Goal: Information Seeking & Learning: Learn about a topic

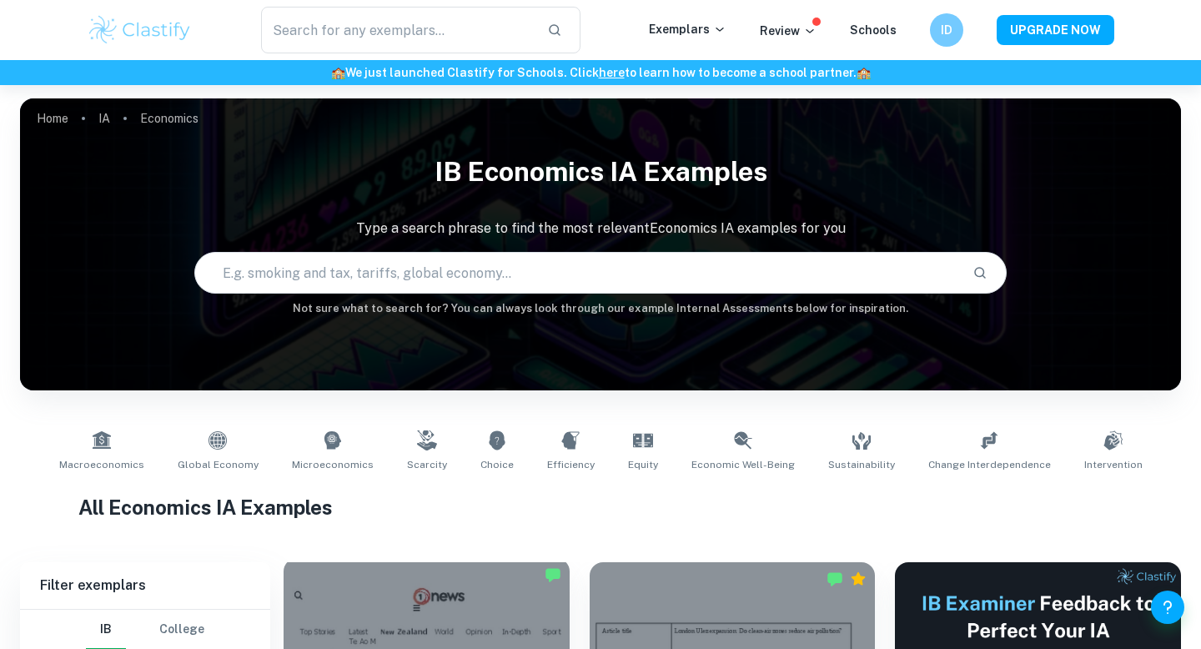
scroll to position [337, 0]
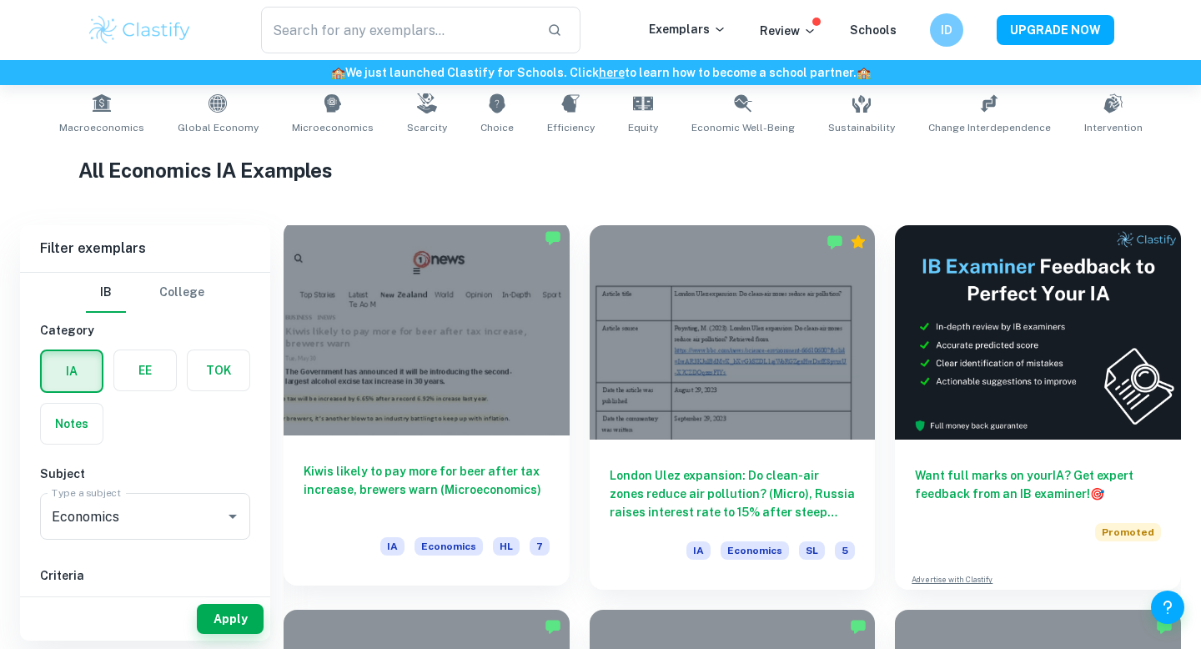
click at [445, 387] on div at bounding box center [427, 328] width 286 height 214
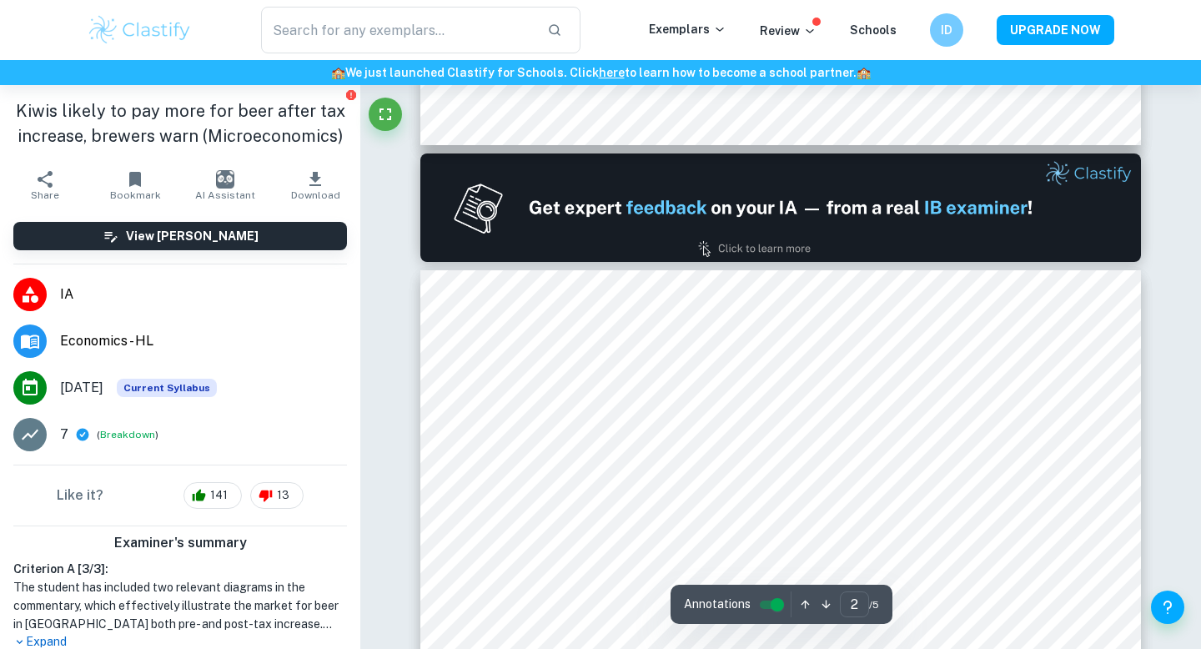
type input "1"
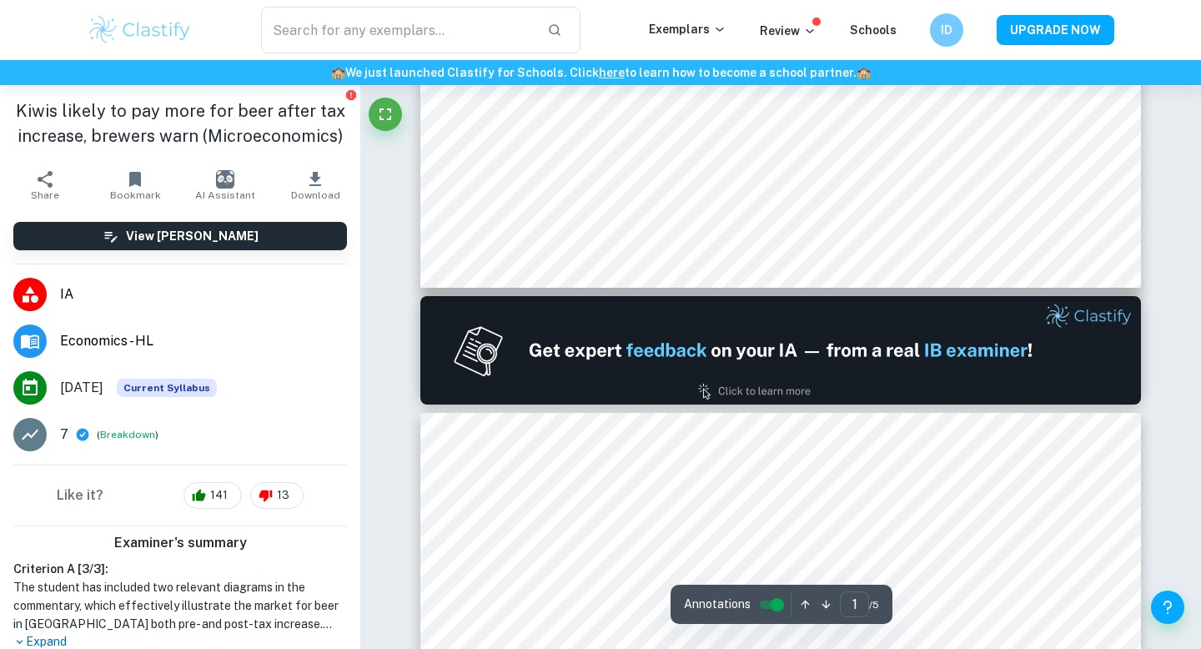
scroll to position [810, 0]
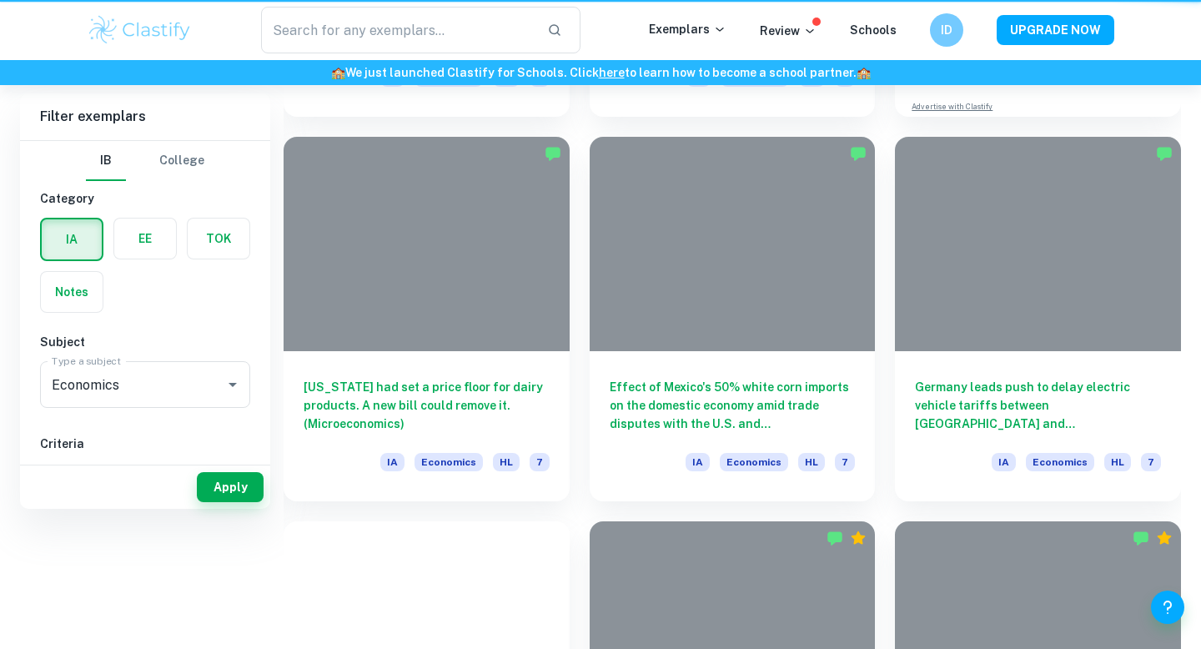
scroll to position [337, 0]
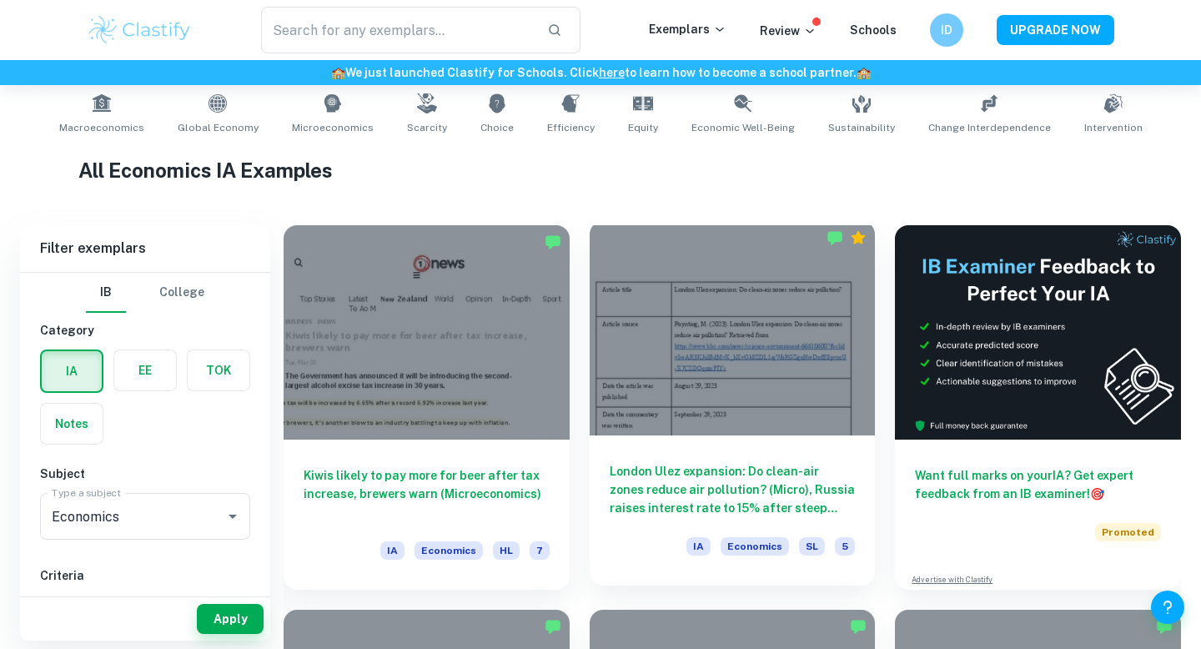
click at [737, 353] on div at bounding box center [733, 328] width 286 height 214
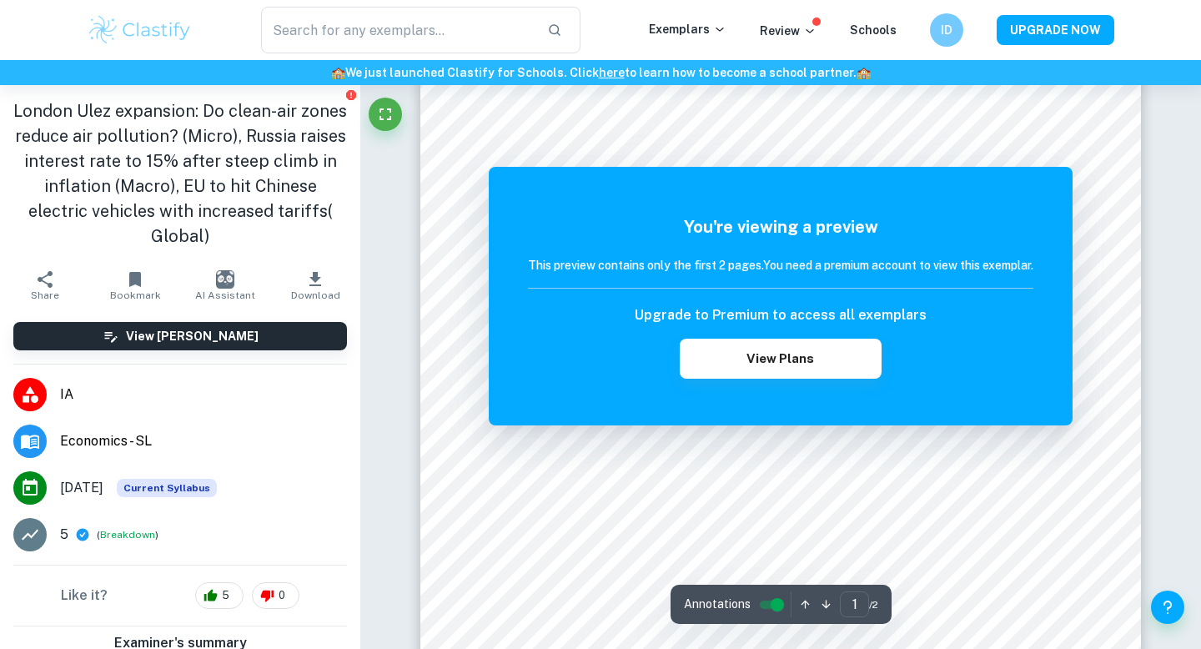
scroll to position [108, 0]
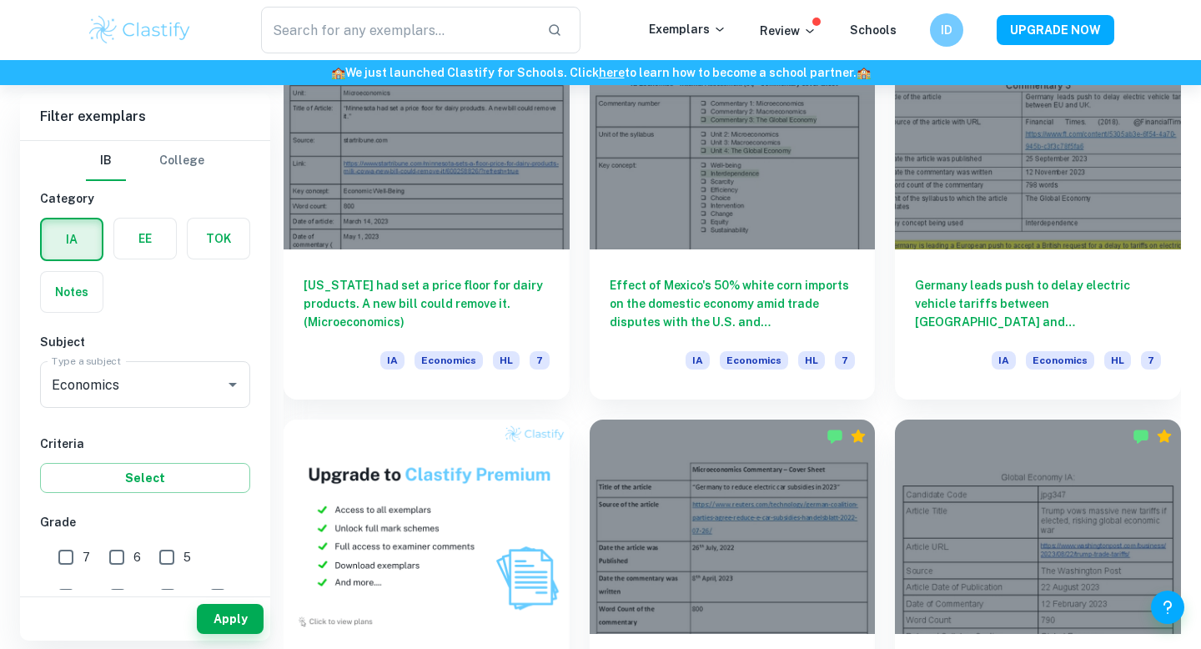
scroll to position [911, 0]
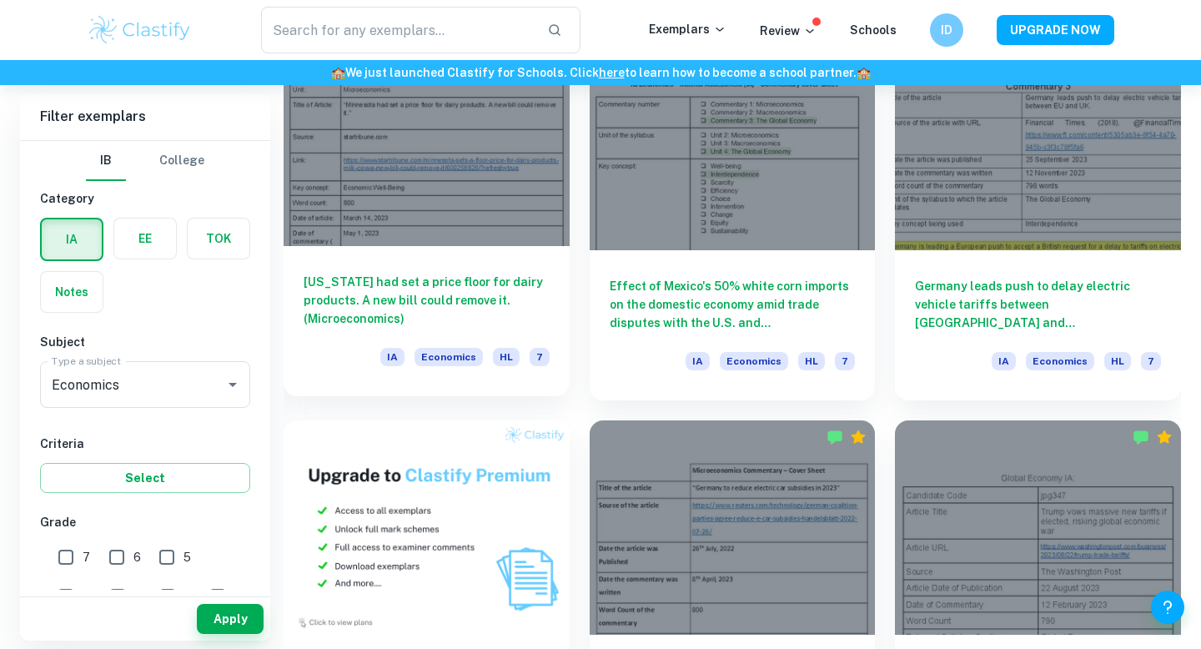
click at [398, 158] on div at bounding box center [427, 139] width 286 height 214
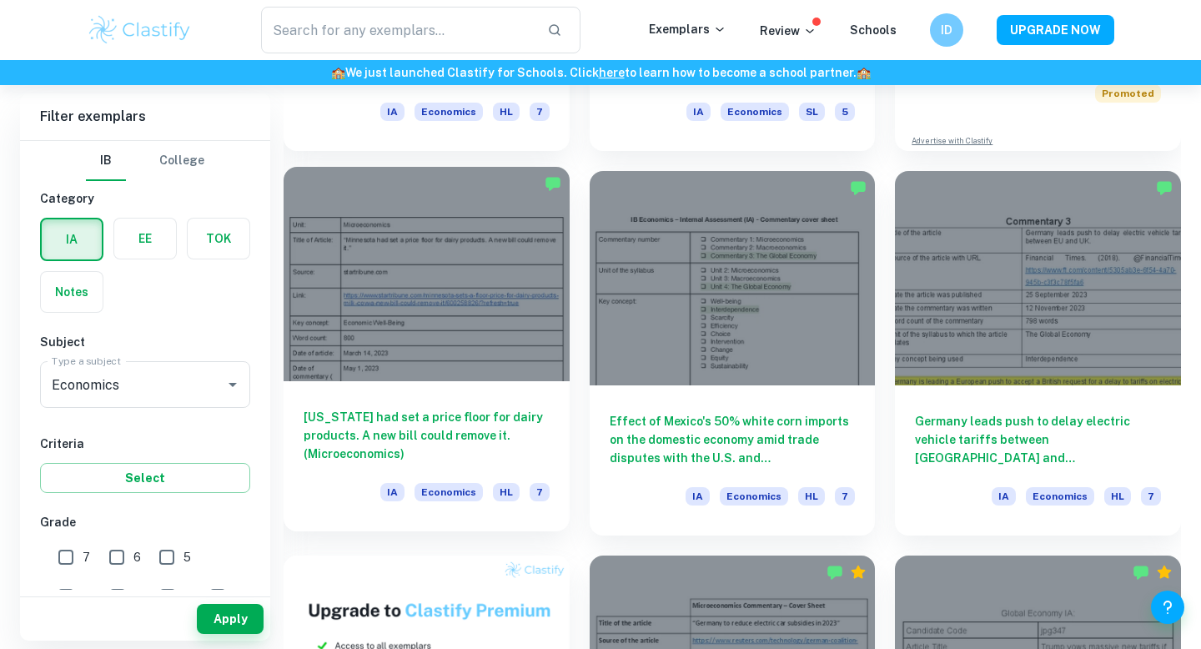
scroll to position [763, 0]
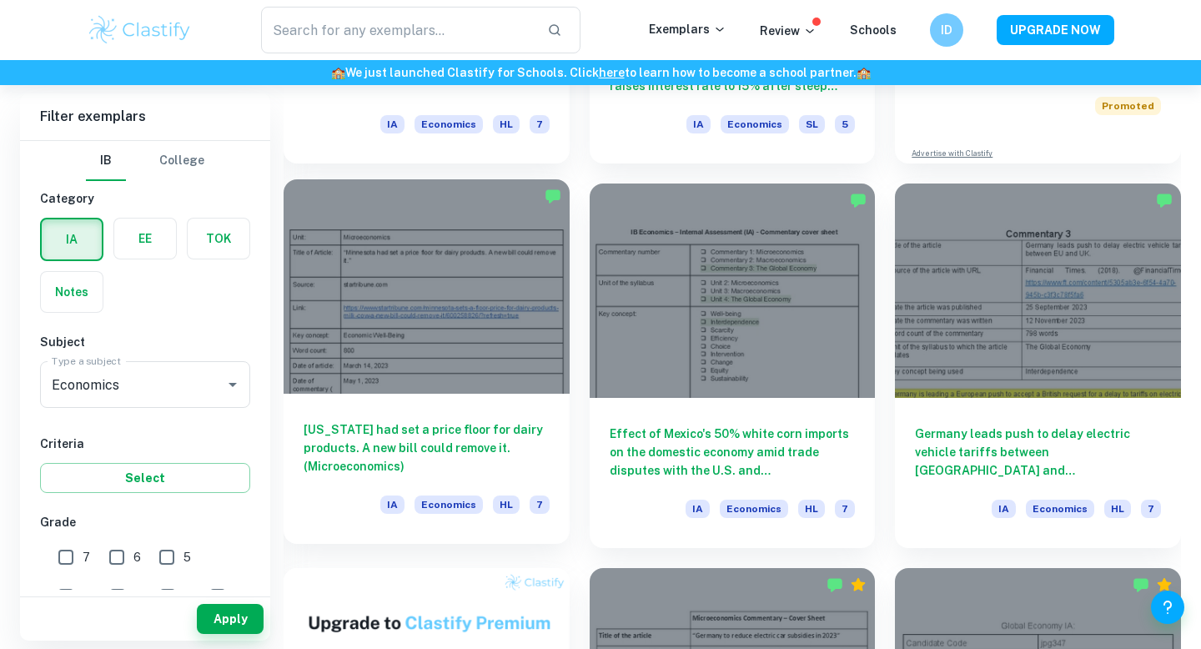
click at [406, 319] on div at bounding box center [427, 286] width 286 height 214
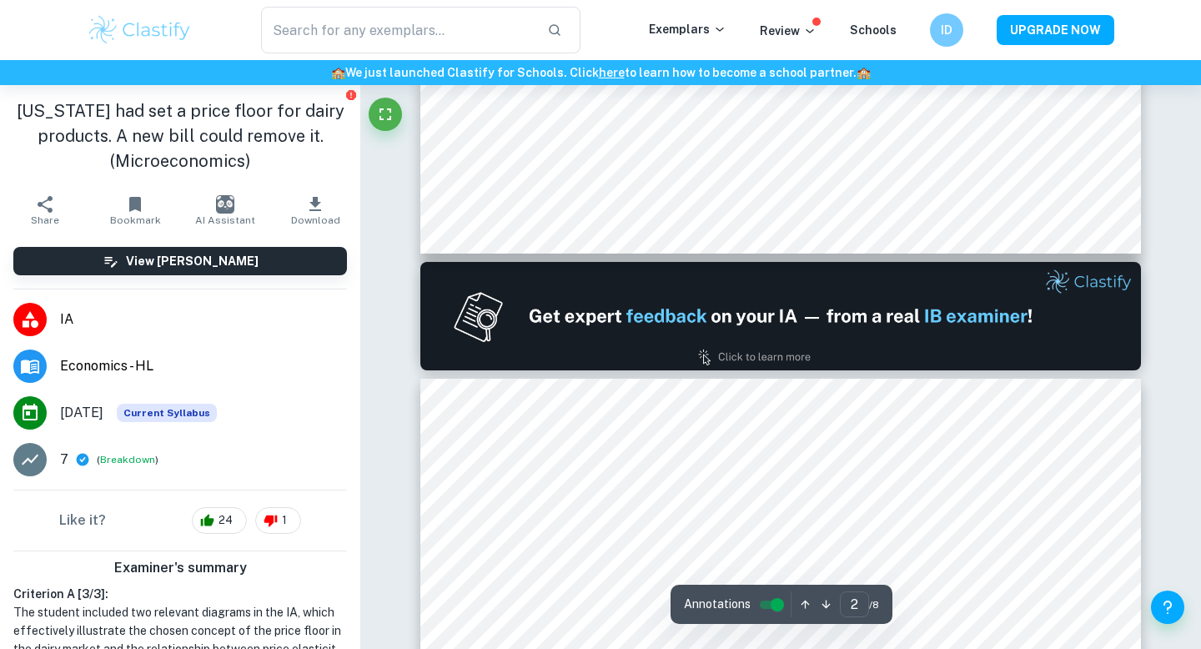
type input "1"
